Goal: Task Accomplishment & Management: Manage account settings

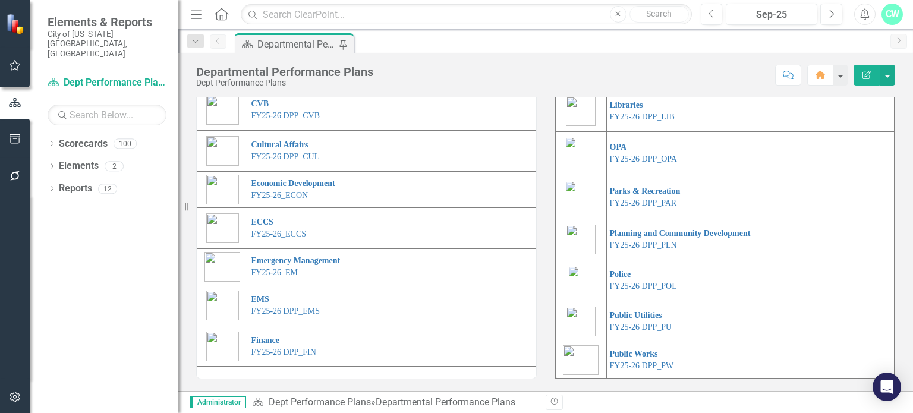
scroll to position [316, 0]
click at [278, 354] on link "FY25-26 DPP_FIN" at bounding box center [283, 352] width 65 height 9
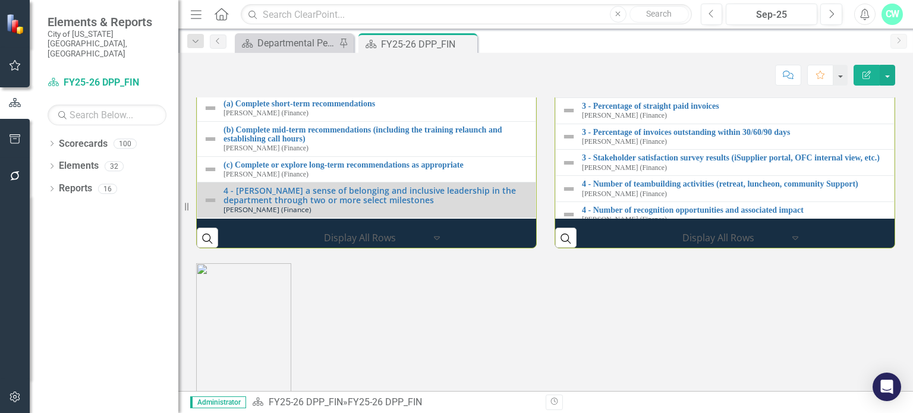
scroll to position [251, 0]
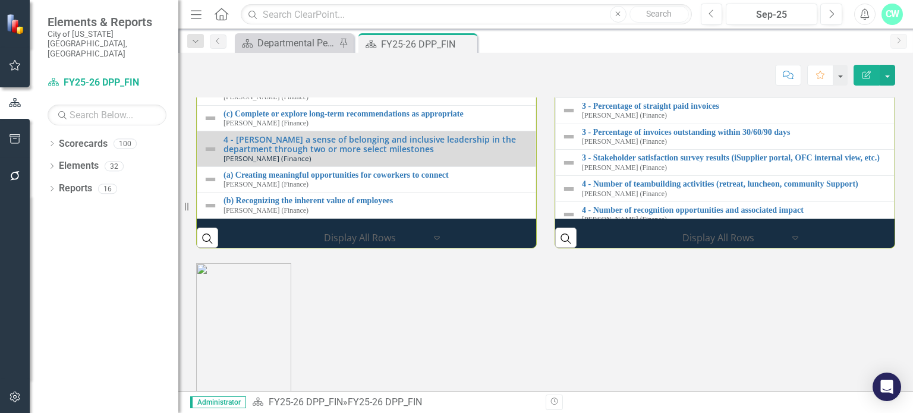
click at [209, 64] on img at bounding box center [210, 57] width 14 height 14
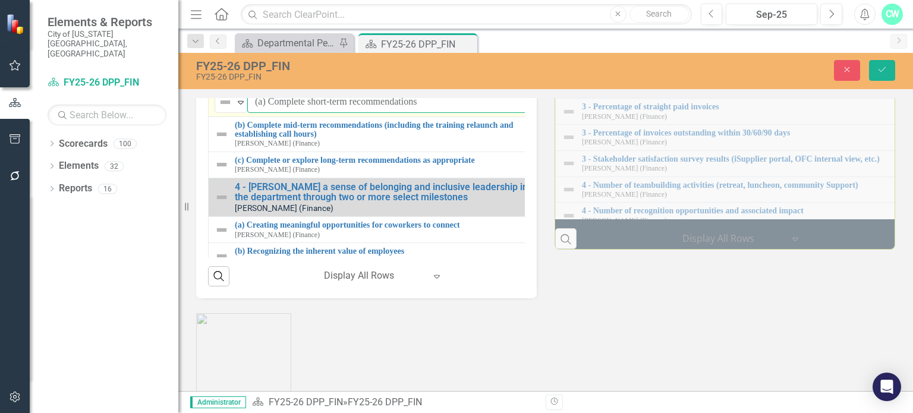
click at [266, 113] on input "(a) Complete short-term recommendations" at bounding box center [394, 102] width 294 height 22
drag, startPoint x: 266, startPoint y: 270, endPoint x: 466, endPoint y: 279, distance: 199.9
click at [466, 113] on input "(a) Complete short-term recommendations" at bounding box center [394, 102] width 294 height 22
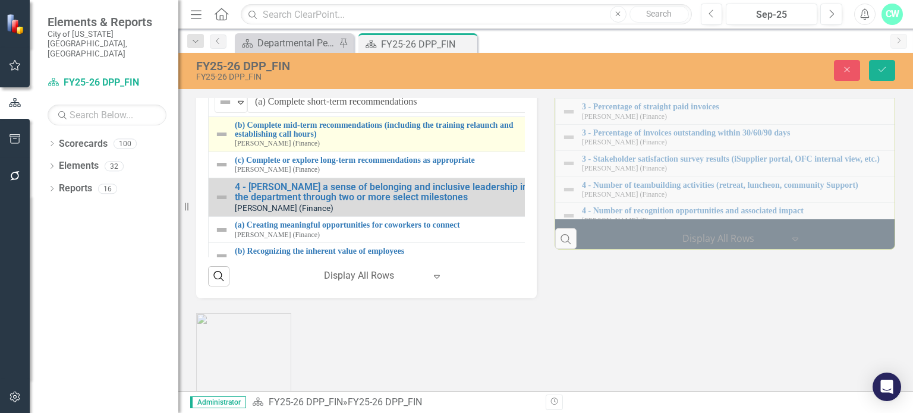
click at [224, 141] on img at bounding box center [222, 134] width 14 height 14
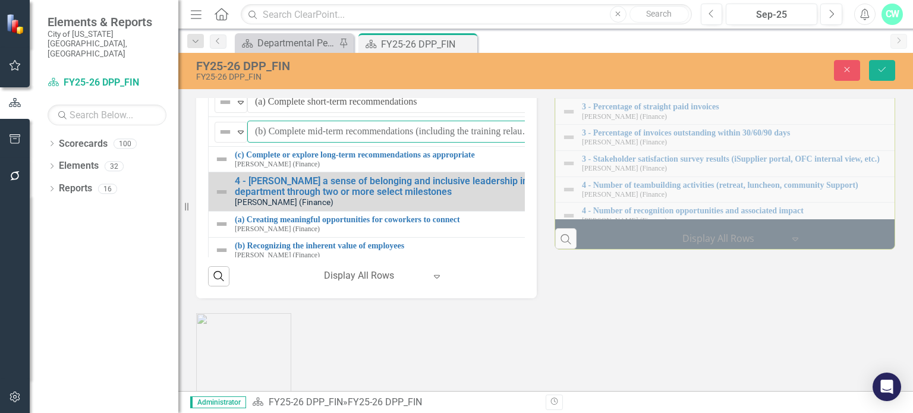
scroll to position [0, 106]
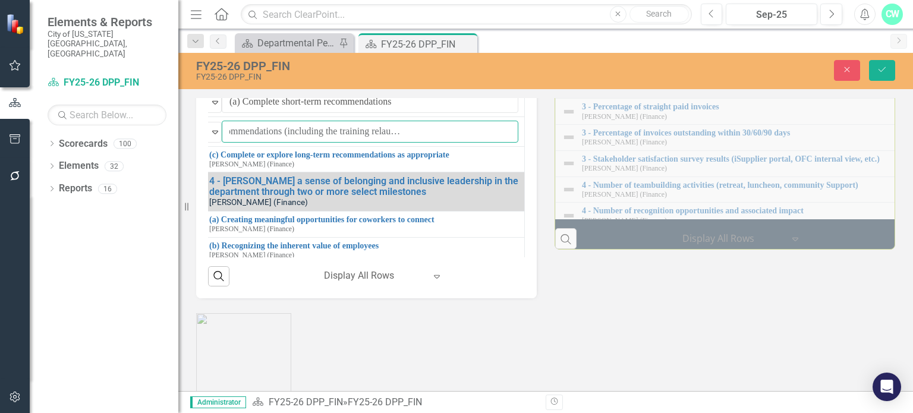
drag, startPoint x: 268, startPoint y: 297, endPoint x: 565, endPoint y: 301, distance: 296.7
click at [565, 298] on div "Strategic Initiatives Lists Edit Report Select Report Link View Page Performanc…" at bounding box center [545, 96] width 717 height 404
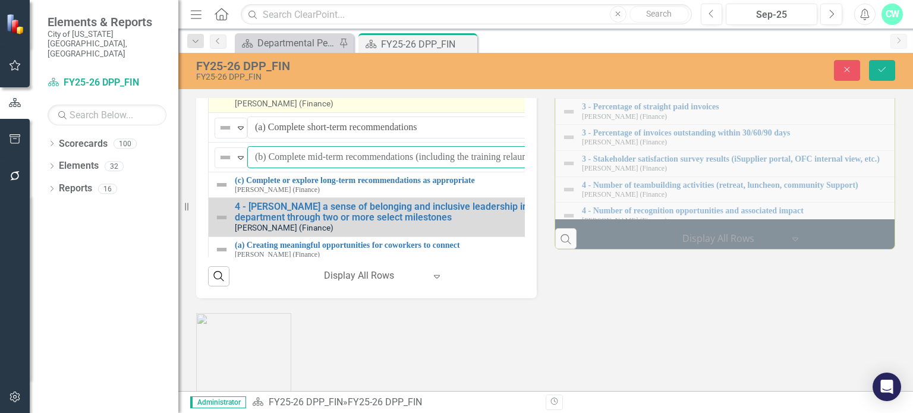
scroll to position [262, 0]
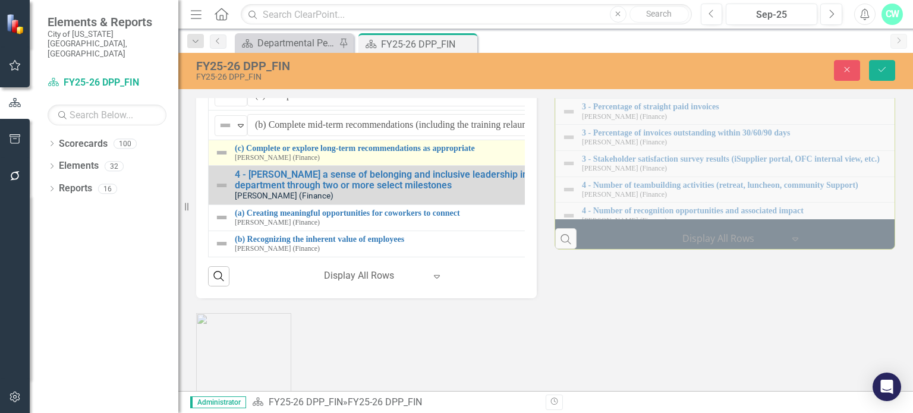
click at [219, 162] on div "(c) Complete or explore long-term recommendations as appropriate [PERSON_NAME] …" at bounding box center [380, 153] width 330 height 18
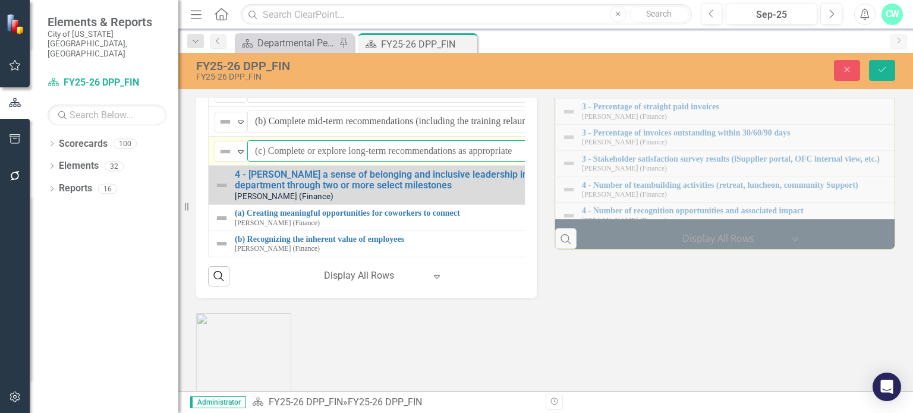
drag, startPoint x: 266, startPoint y: 316, endPoint x: 443, endPoint y: 316, distance: 176.6
click at [443, 162] on input "(c) Complete or explore long-term recommendations as appropriate" at bounding box center [396, 151] width 299 height 22
click at [298, 162] on input "(c) Complete or explore long-term recommendations as appropriate" at bounding box center [396, 151] width 299 height 22
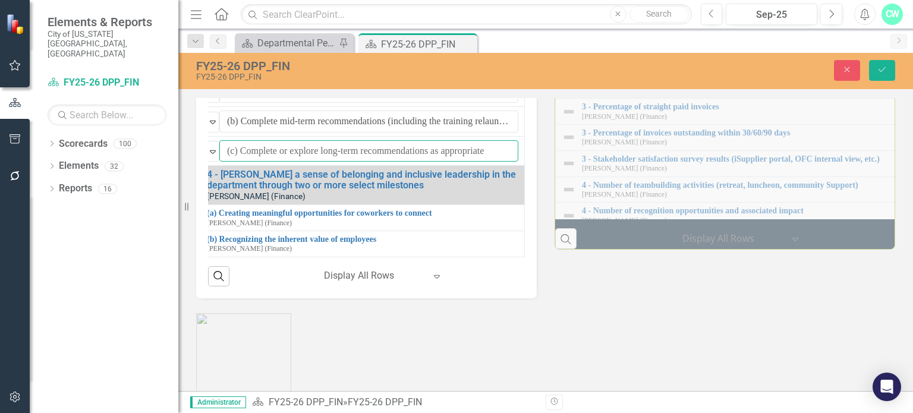
drag, startPoint x: 270, startPoint y: 317, endPoint x: 621, endPoint y: 343, distance: 351.7
click at [621, 298] on div "Strategic Initiatives Lists Edit Report Select Report Link View Page Performanc…" at bounding box center [545, 96] width 717 height 404
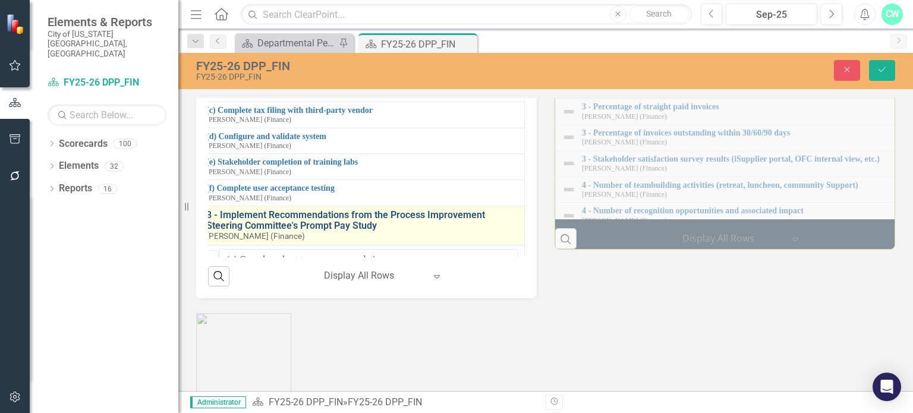
scroll to position [75, 40]
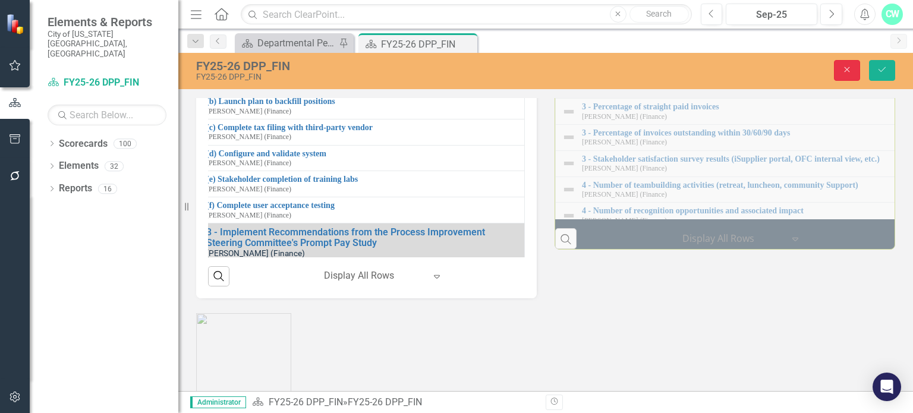
click at [836, 64] on button "Close" at bounding box center [847, 70] width 26 height 21
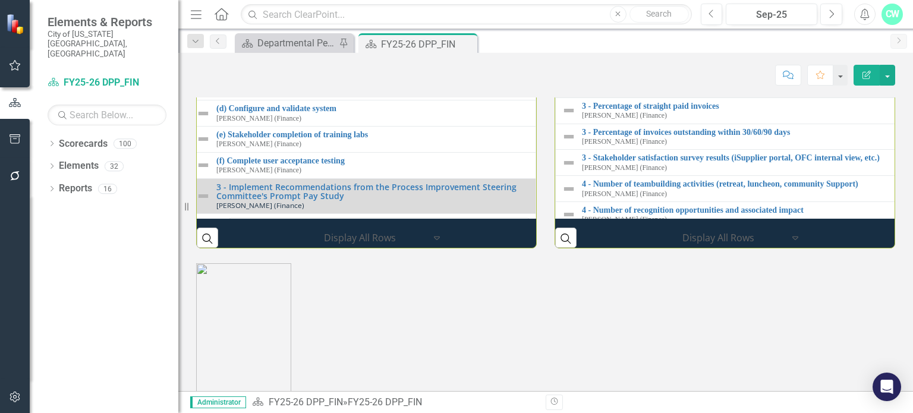
scroll to position [75, 20]
